Goal: Information Seeking & Learning: Learn about a topic

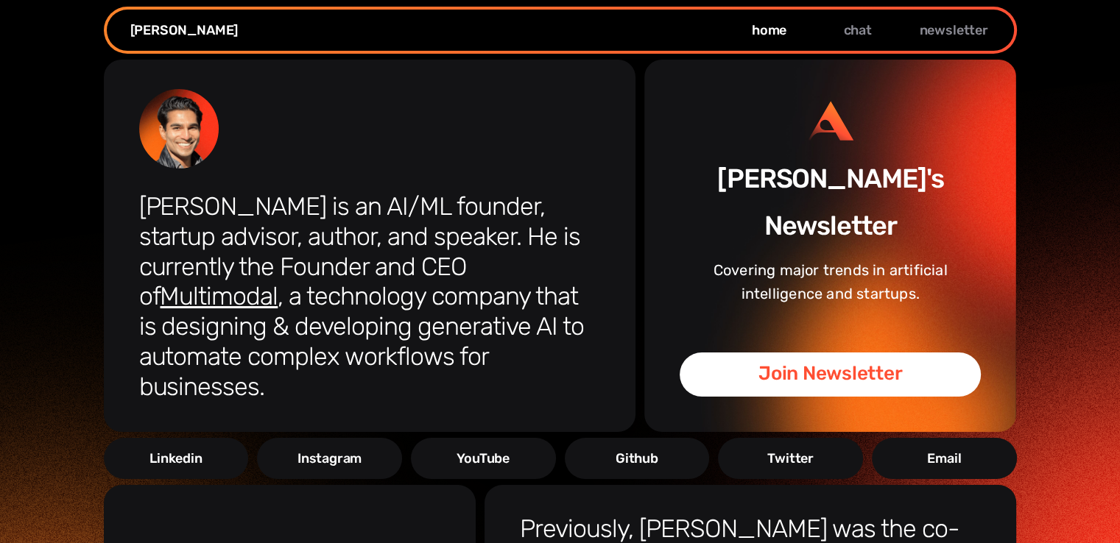
scroll to position [38, 0]
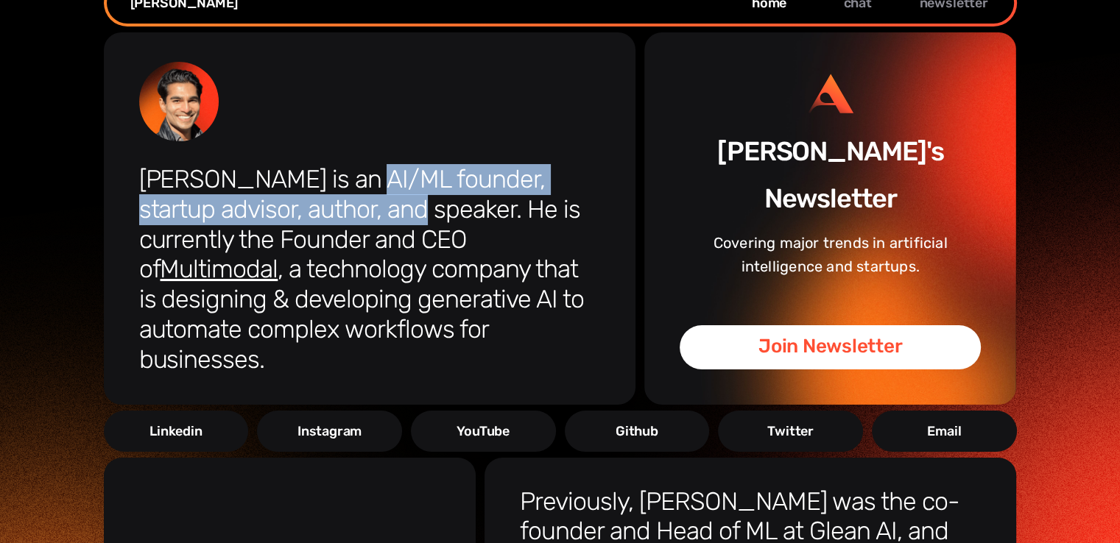
drag, startPoint x: 335, startPoint y: 182, endPoint x: 336, endPoint y: 203, distance: 20.6
click at [336, 203] on h1 "[PERSON_NAME] is an AI/ML founder, startup advisor, author, and speaker. He is …" at bounding box center [369, 270] width 461 height 211
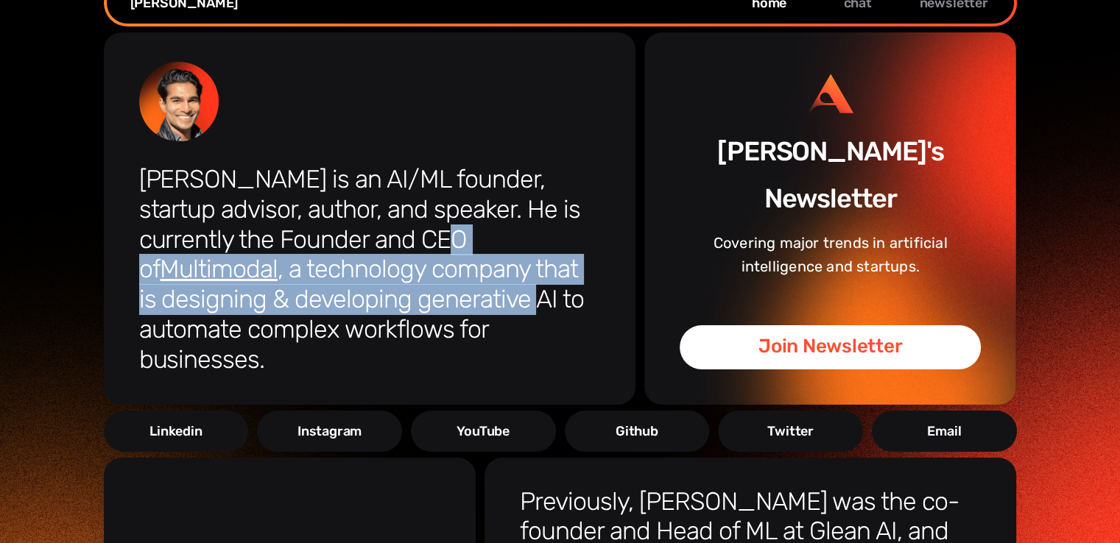
drag, startPoint x: 341, startPoint y: 241, endPoint x: 381, endPoint y: 306, distance: 76.7
click at [381, 306] on h1 "[PERSON_NAME] is an AI/ML founder, startup advisor, author, and speaker. He is …" at bounding box center [369, 270] width 461 height 211
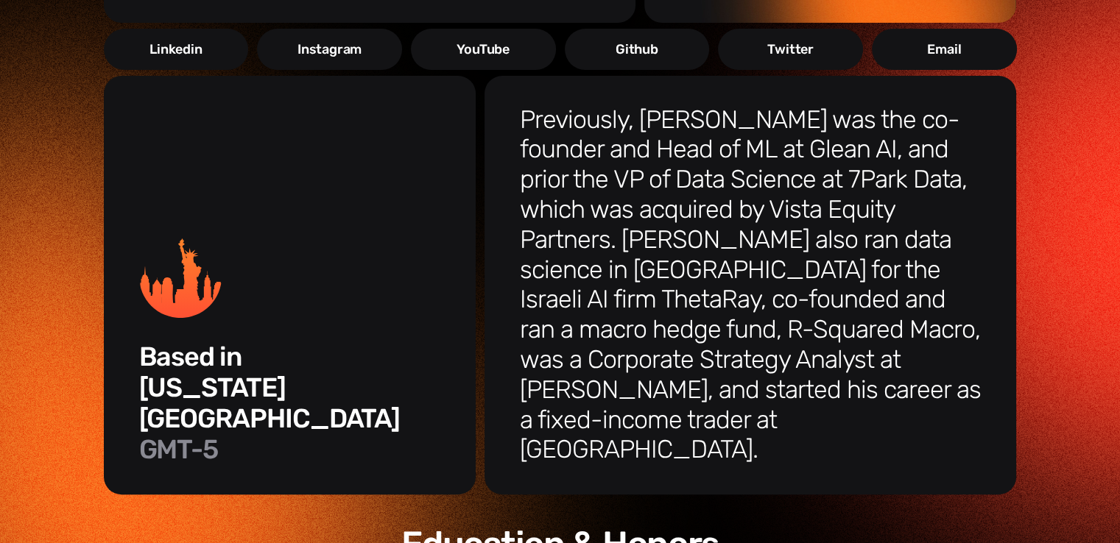
scroll to position [421, 0]
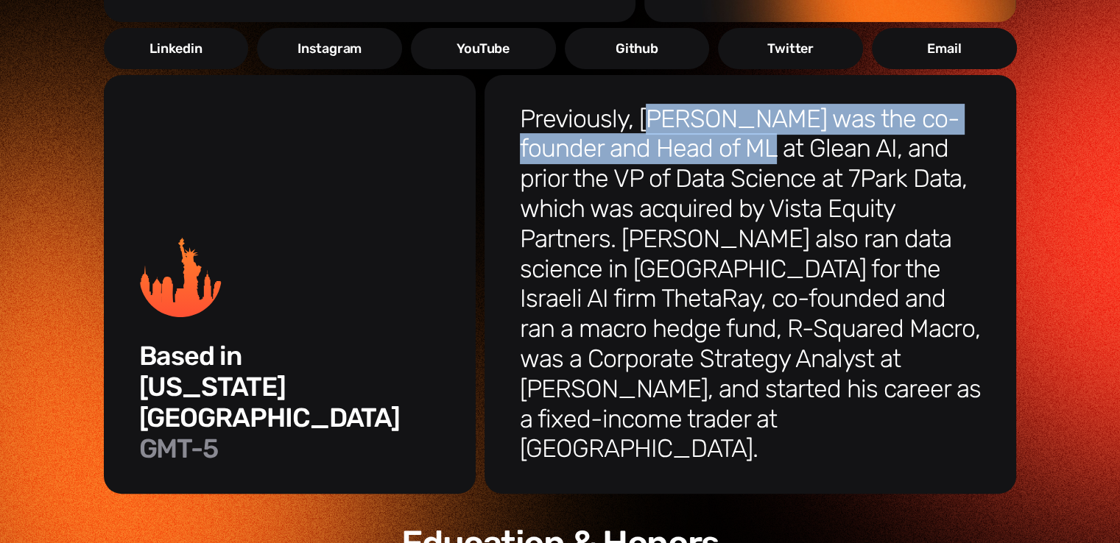
drag, startPoint x: 660, startPoint y: 99, endPoint x: 719, endPoint y: 124, distance: 64.0
click at [719, 124] on h3 "Previously, [PERSON_NAME] was the co-founder and Head of ML at Glean AI, and pr…" at bounding box center [750, 285] width 461 height 361
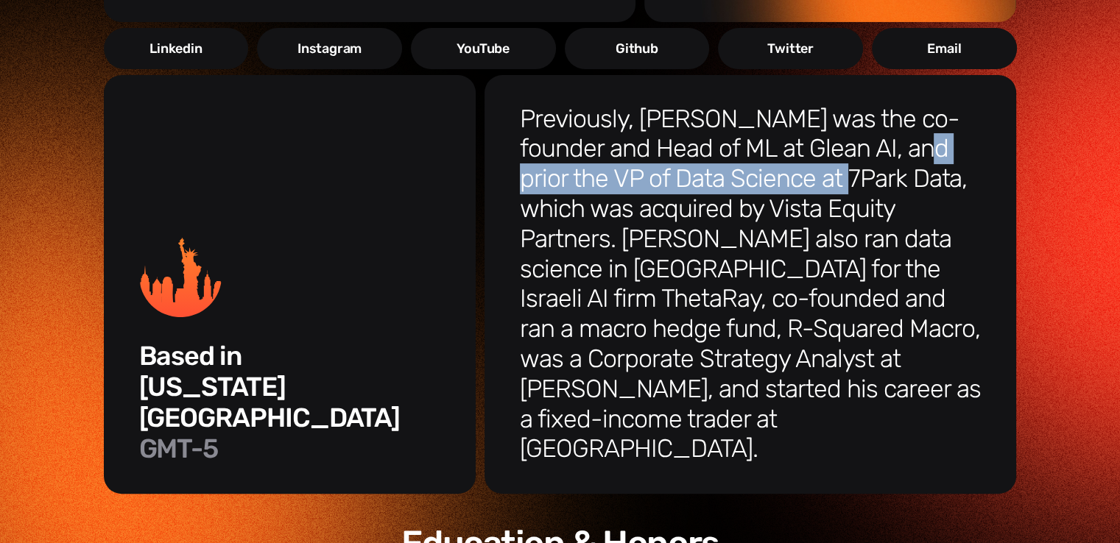
drag, startPoint x: 786, startPoint y: 135, endPoint x: 964, endPoint y: 110, distance: 180.0
click at [964, 110] on h3 "Previously, [PERSON_NAME] was the co-founder and Head of ML at Glean AI, and pr…" at bounding box center [750, 285] width 461 height 361
click at [622, 145] on h3 "Previously, [PERSON_NAME] was the co-founder and Head of ML at Glean AI, and pr…" at bounding box center [750, 285] width 461 height 361
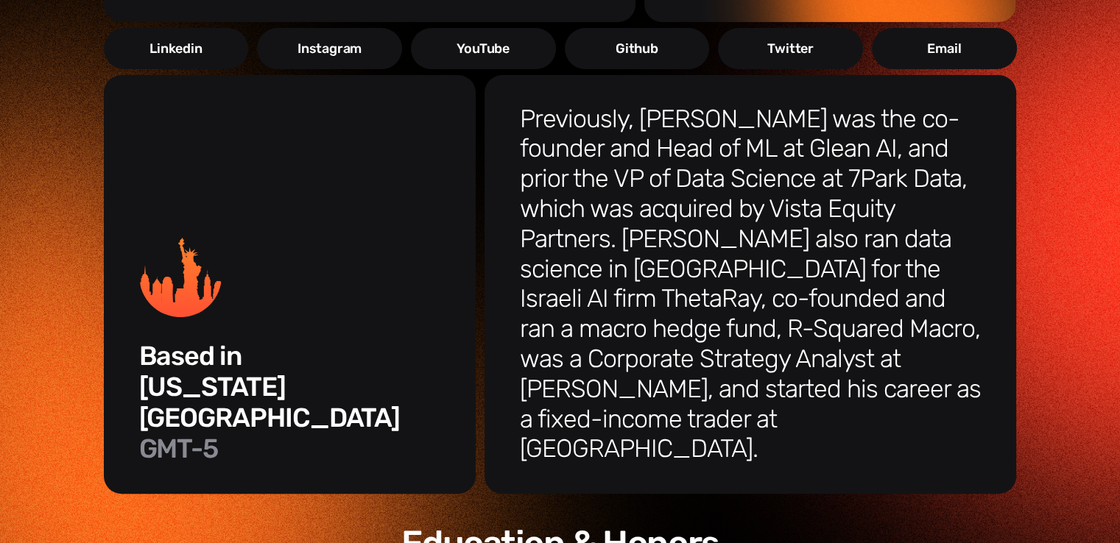
drag, startPoint x: 684, startPoint y: 145, endPoint x: 793, endPoint y: 139, distance: 109.1
click at [793, 139] on h3 "Previously, [PERSON_NAME] was the co-founder and Head of ML at Glean AI, and pr…" at bounding box center [750, 285] width 461 height 361
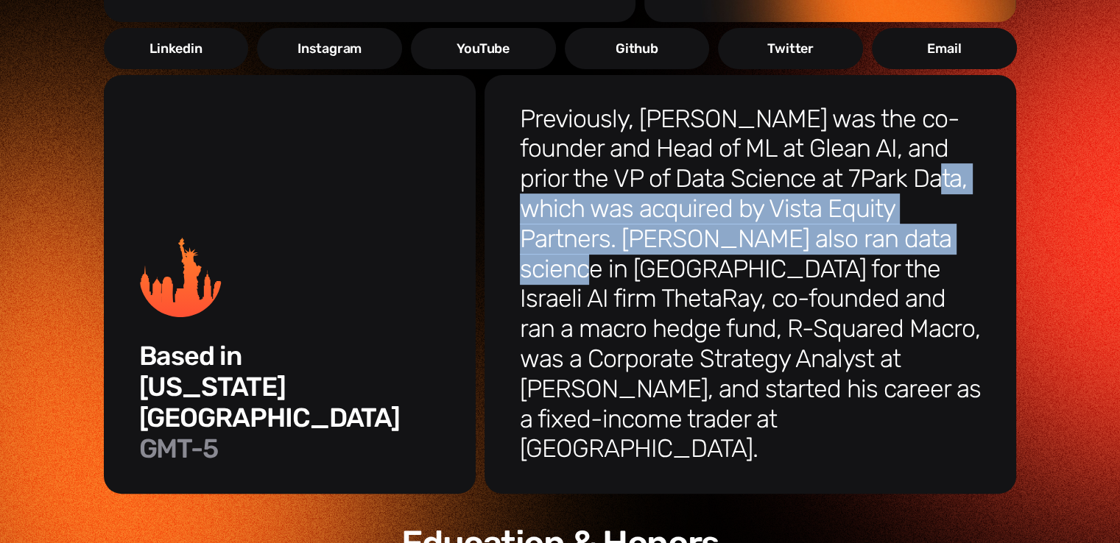
drag, startPoint x: 860, startPoint y: 144, endPoint x: 887, endPoint y: 222, distance: 82.4
click at [887, 222] on h3 "Previously, [PERSON_NAME] was the co-founder and Head of ML at Glean AI, and pr…" at bounding box center [750, 285] width 461 height 361
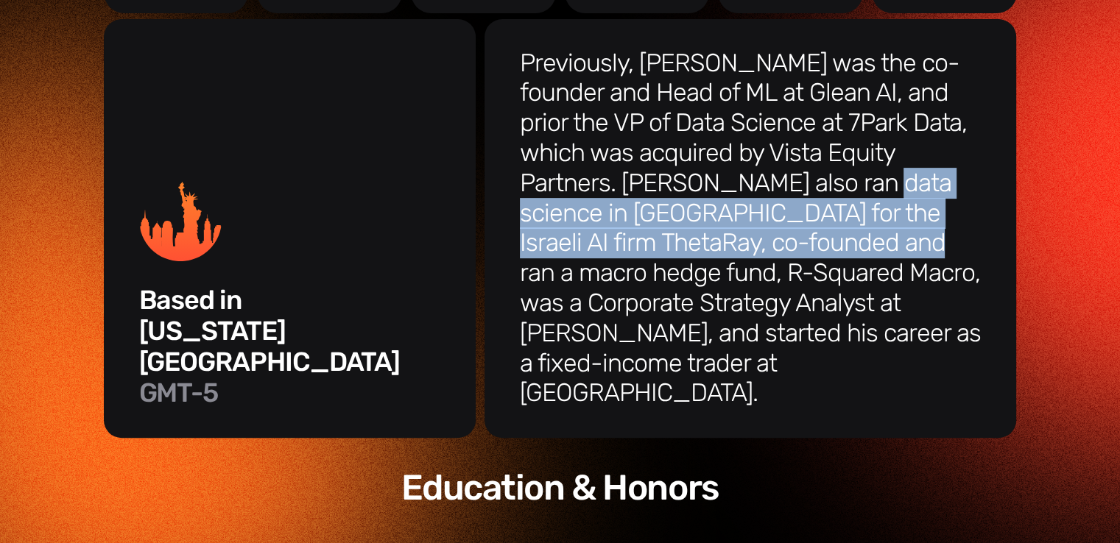
drag, startPoint x: 774, startPoint y: 163, endPoint x: 792, endPoint y: 232, distance: 71.4
click at [792, 232] on h3 "Previously, [PERSON_NAME] was the co-founder and Head of ML at Glean AI, and pr…" at bounding box center [750, 229] width 461 height 361
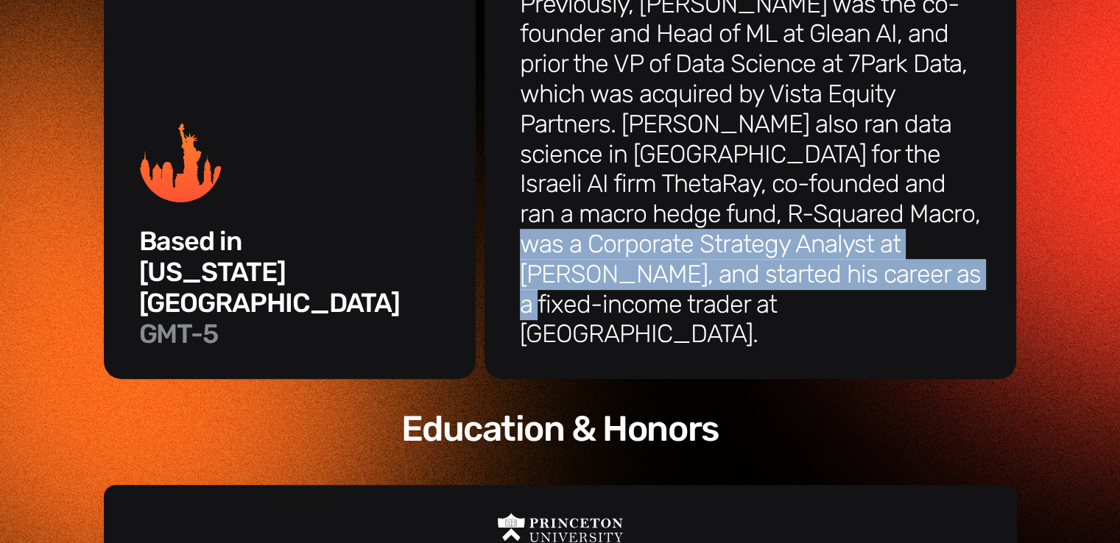
drag, startPoint x: 809, startPoint y: 251, endPoint x: 801, endPoint y: 180, distance: 71.9
click at [801, 180] on h3 "Previously, [PERSON_NAME] was the co-founder and Head of ML at Glean AI, and pr…" at bounding box center [750, 170] width 461 height 361
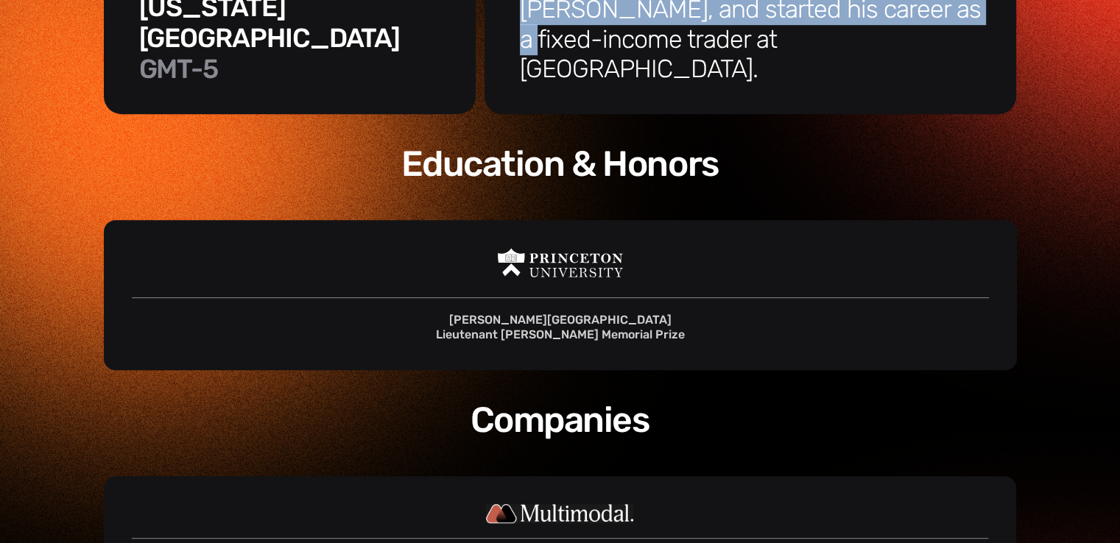
scroll to position [798, 0]
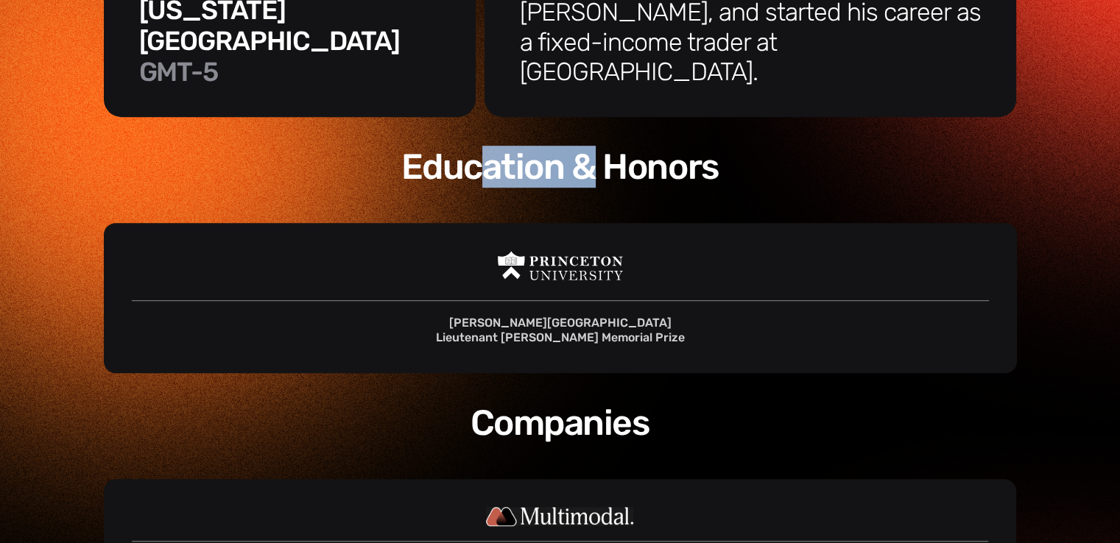
drag, startPoint x: 486, startPoint y: 60, endPoint x: 583, endPoint y: 79, distance: 98.9
click at [583, 147] on h3 "Education & Honors" at bounding box center [560, 167] width 913 height 41
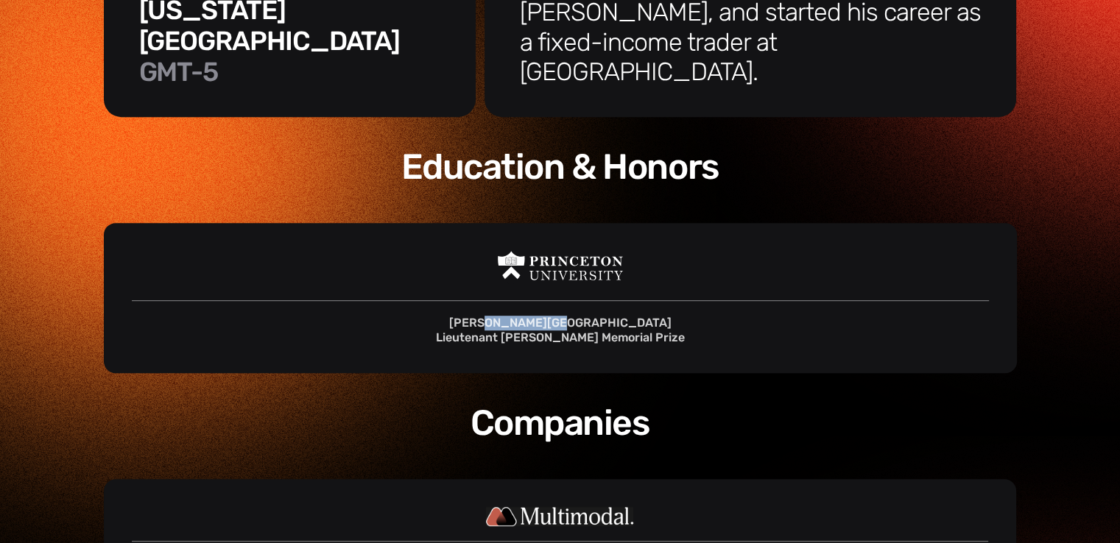
drag, startPoint x: 528, startPoint y: 228, endPoint x: 595, endPoint y: 239, distance: 68.0
click at [595, 316] on div "[PERSON_NAME] School Lieutenant [PERSON_NAME] Memorial Prize" at bounding box center [560, 330] width 249 height 29
drag, startPoint x: 529, startPoint y: 258, endPoint x: 649, endPoint y: 273, distance: 120.3
click at [649, 273] on div "[PERSON_NAME] School Lieutenant [PERSON_NAME] Memorial Prize" at bounding box center [560, 297] width 913 height 149
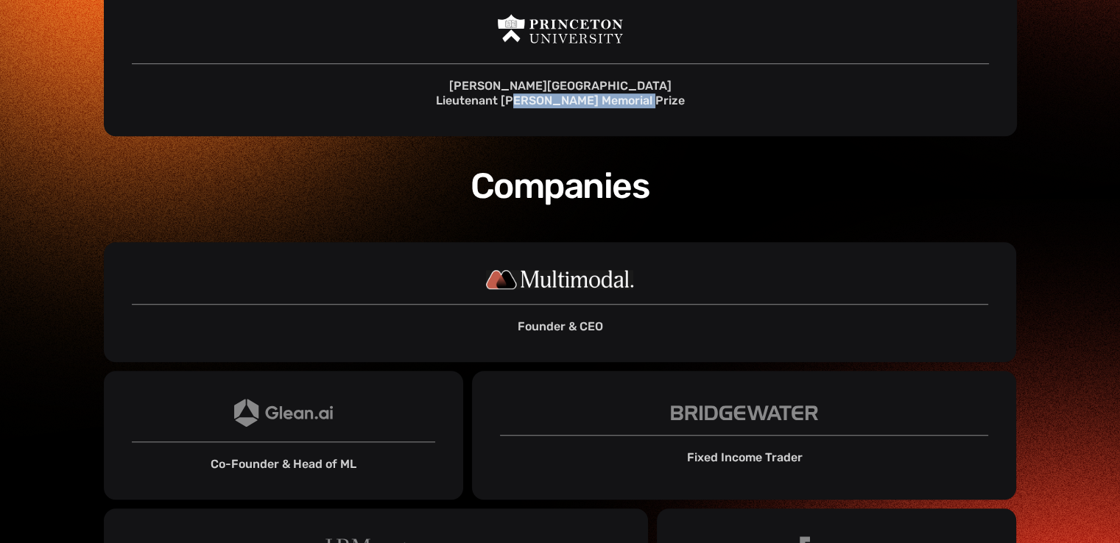
scroll to position [1152, 0]
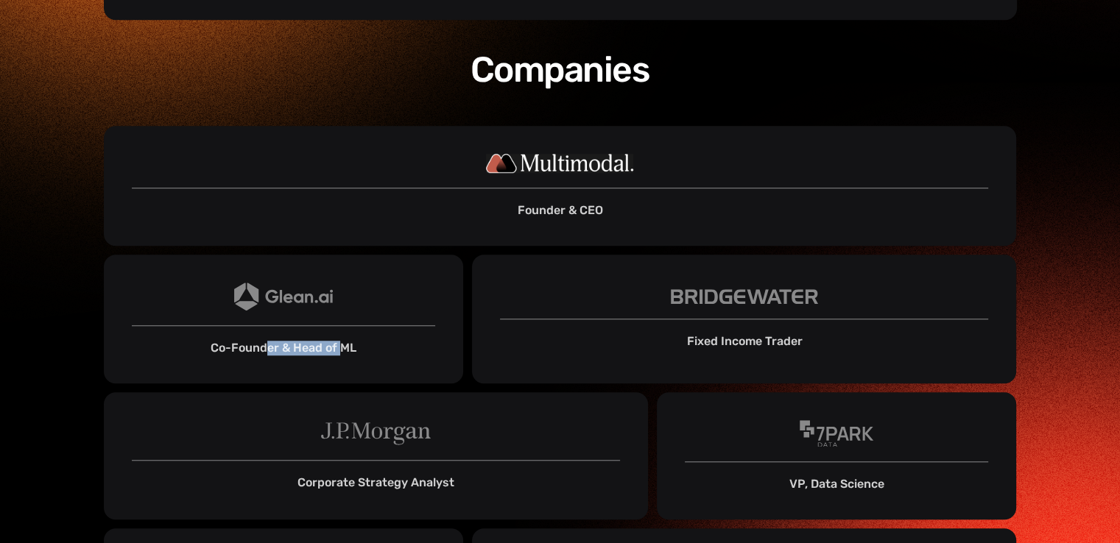
drag, startPoint x: 269, startPoint y: 254, endPoint x: 355, endPoint y: 262, distance: 86.5
click at [355, 341] on div "Co-Founder & Head of ML" at bounding box center [284, 348] width 146 height 15
drag, startPoint x: 694, startPoint y: 242, endPoint x: 794, endPoint y: 250, distance: 99.7
click at [794, 255] on div "Fixed Income Trader" at bounding box center [744, 319] width 544 height 129
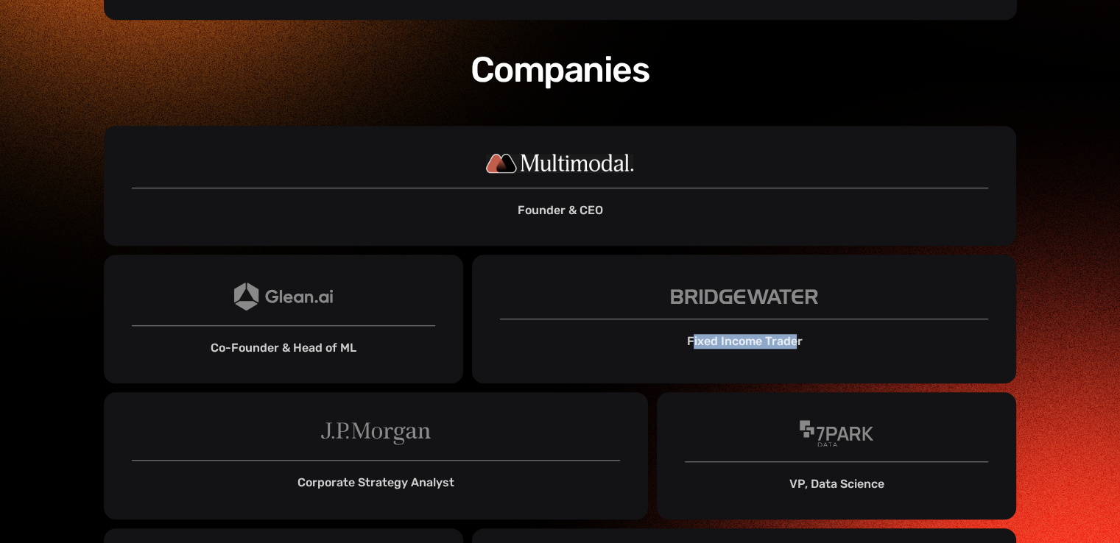
click at [794, 334] on div "Fixed Income Trader" at bounding box center [744, 341] width 116 height 15
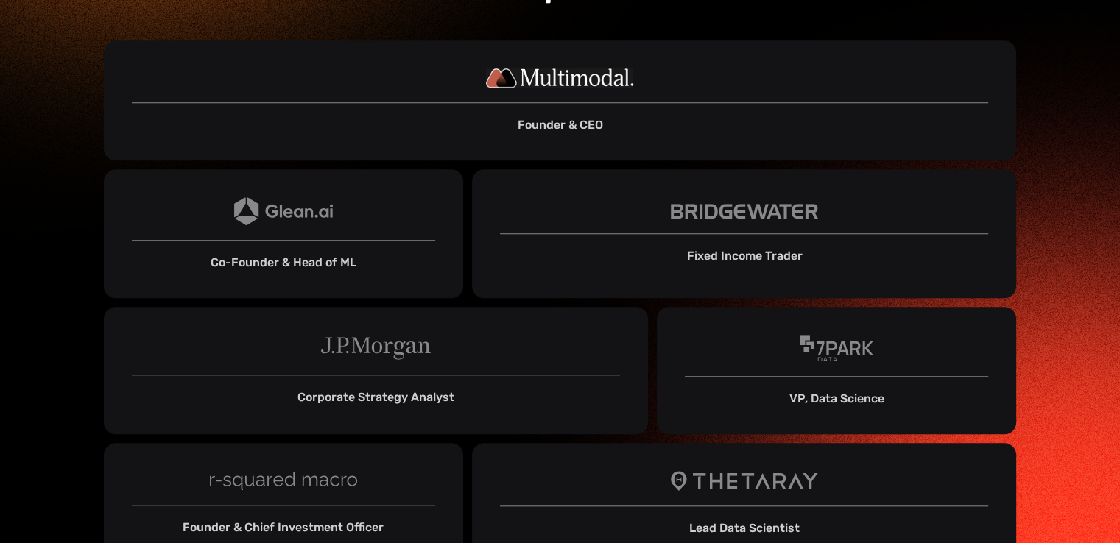
scroll to position [1249, 0]
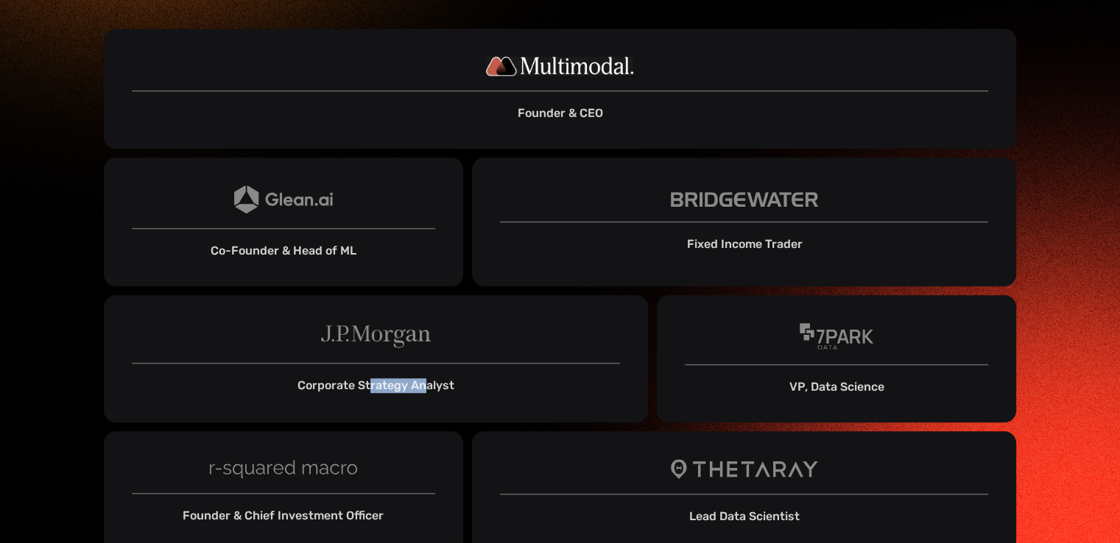
drag, startPoint x: 369, startPoint y: 288, endPoint x: 436, endPoint y: 298, distance: 67.8
click at [436, 378] on div "Corporate Strategy Analyst" at bounding box center [375, 385] width 157 height 15
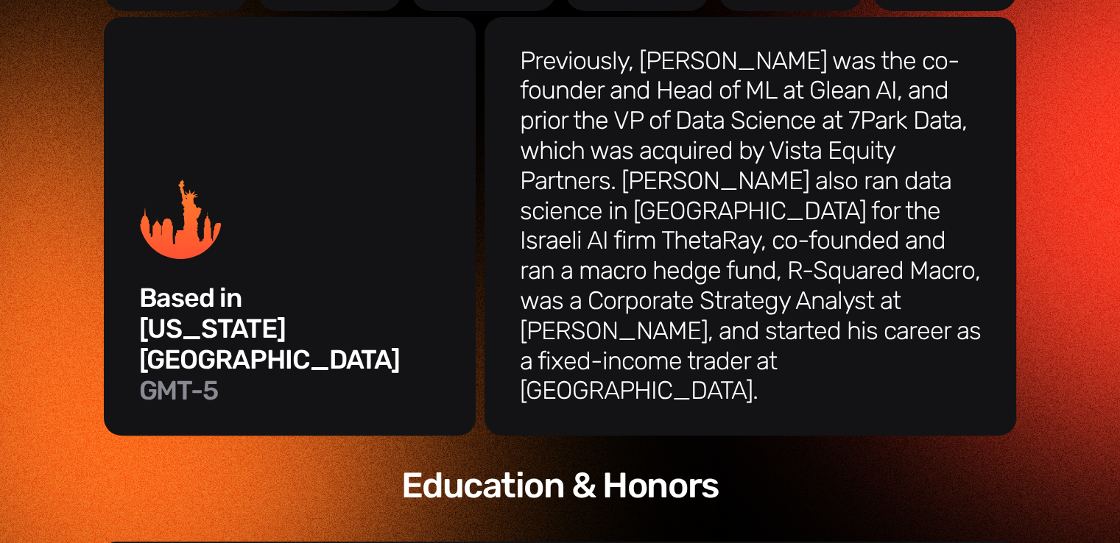
scroll to position [0, 0]
